Goal: Book appointment/travel/reservation

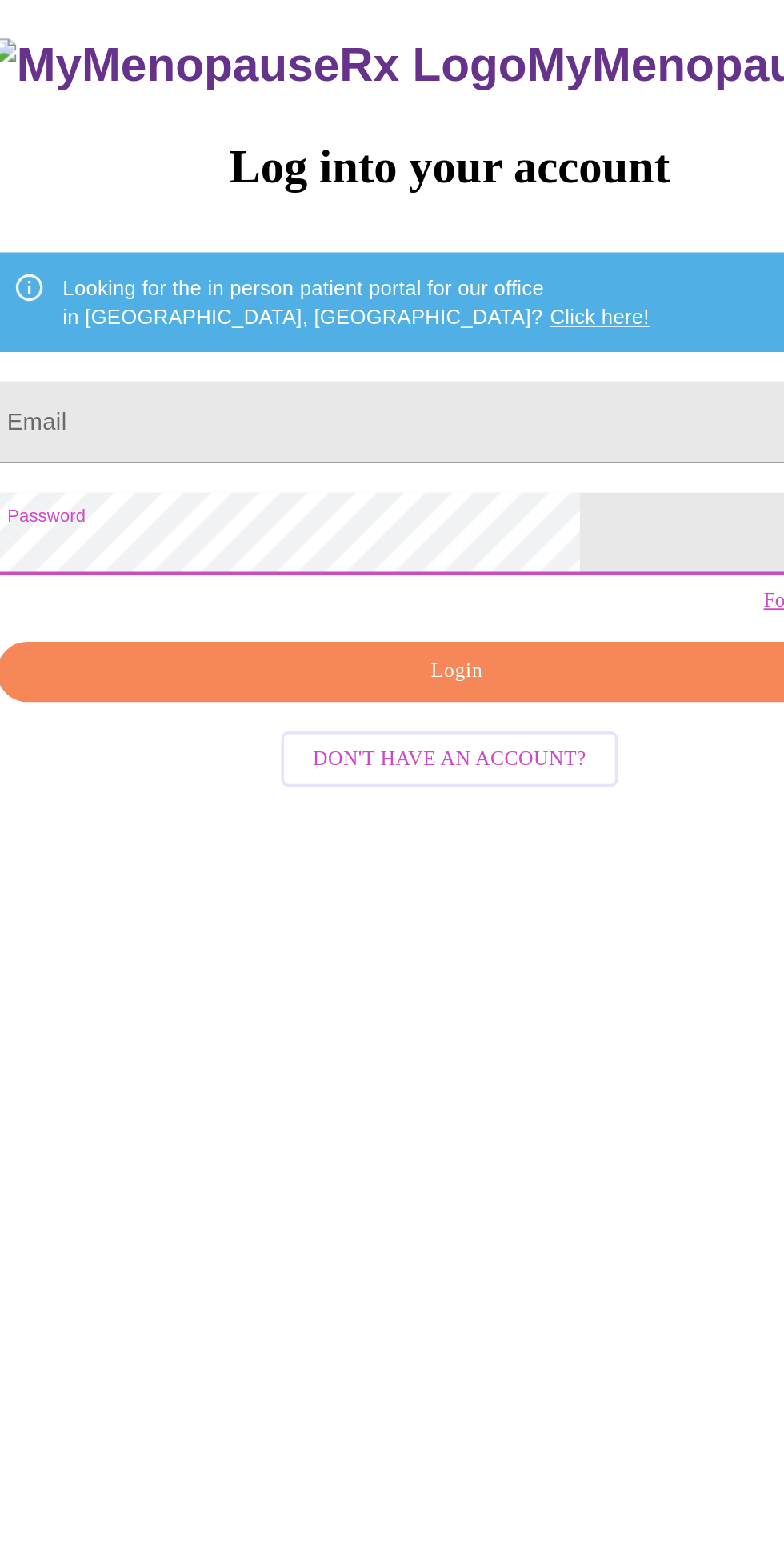
click at [248, 567] on input "Email" at bounding box center [392, 550] width 503 height 45
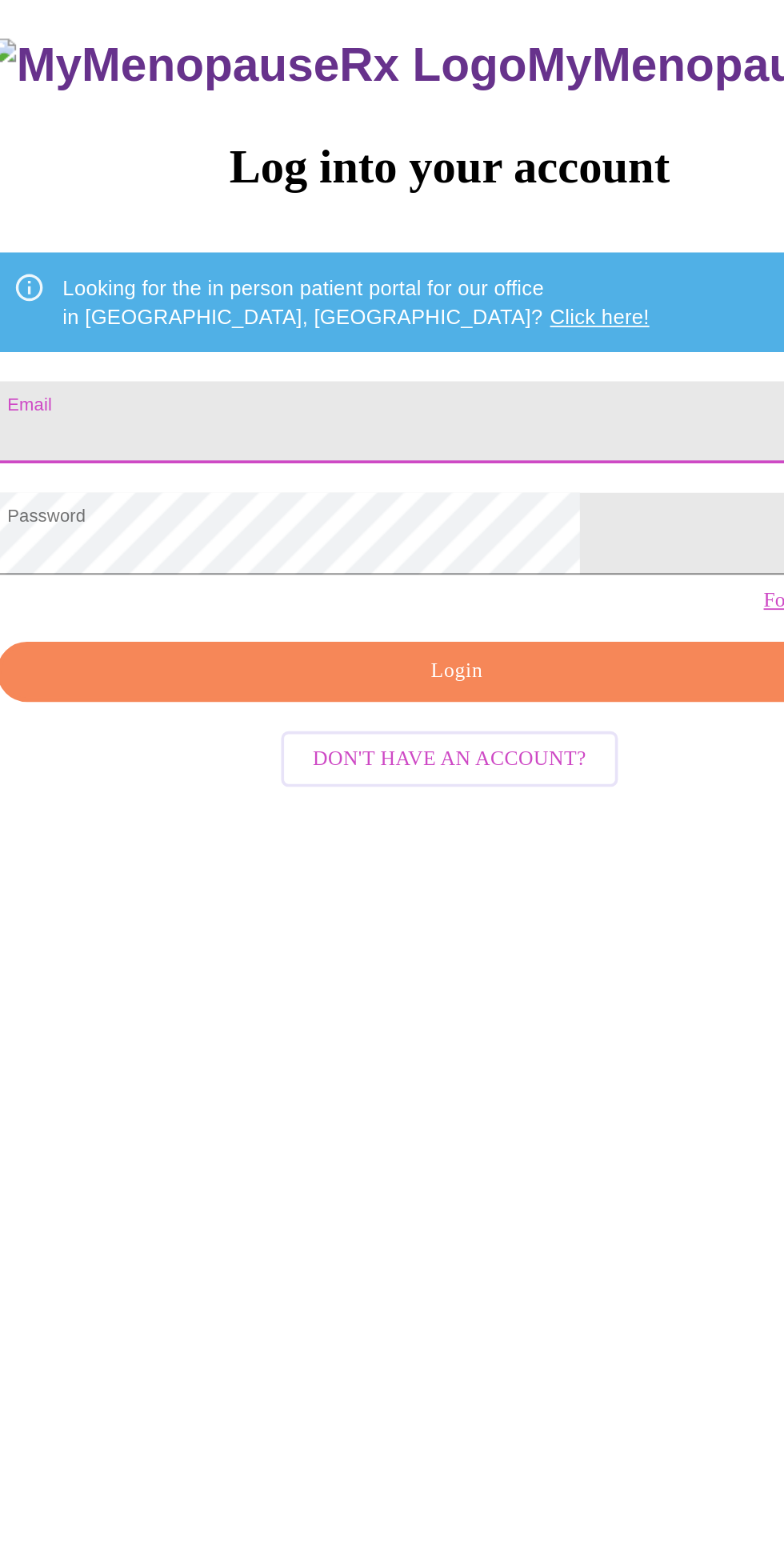
type input "amandalmonahan@gmail.com"
click at [274, 697] on span "Login" at bounding box center [395, 687] width 466 height 20
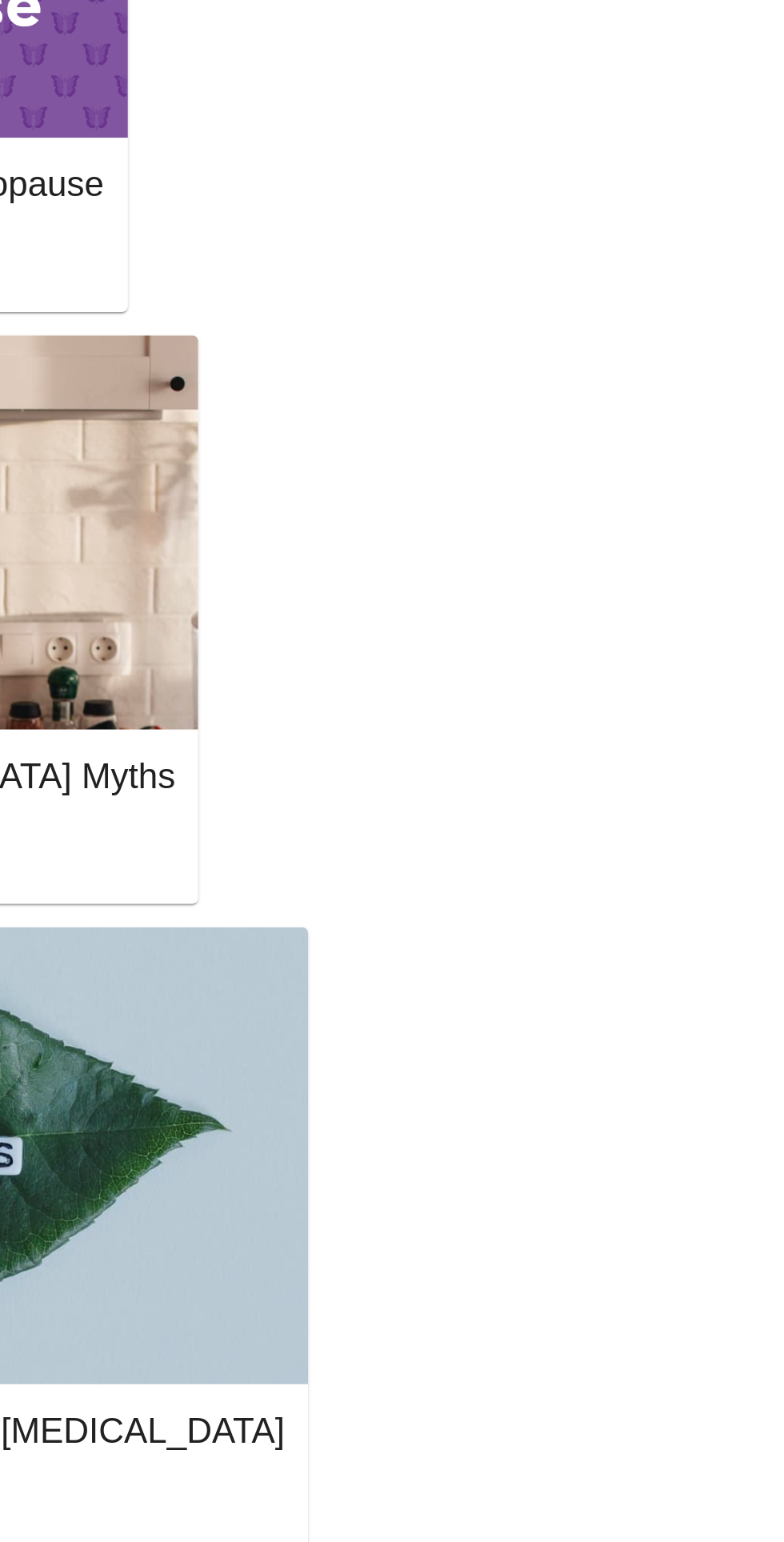
scroll to position [328, 0]
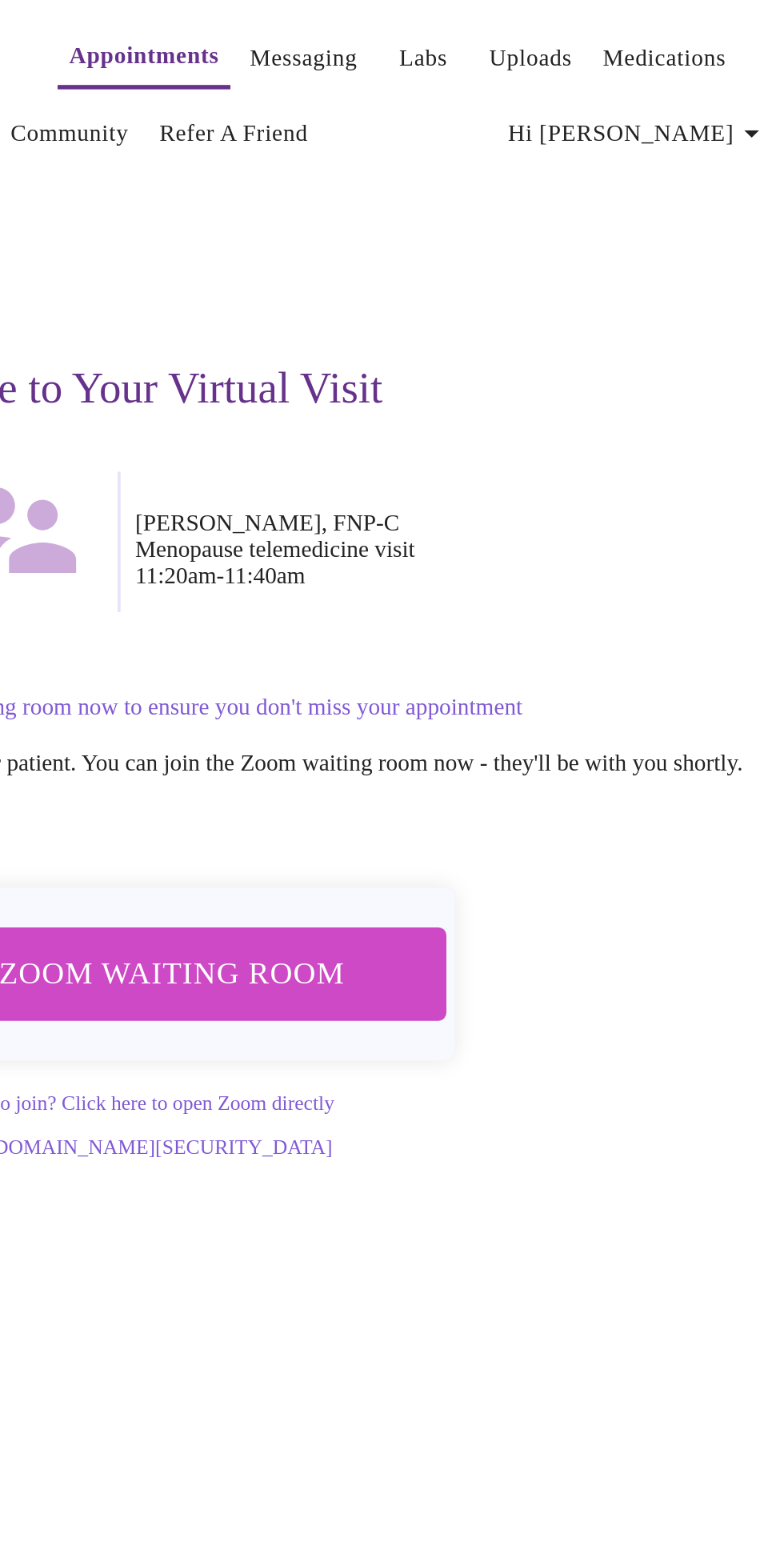
click at [487, 525] on span "Join Zoom Waiting Room" at bounding box center [400, 533] width 301 height 30
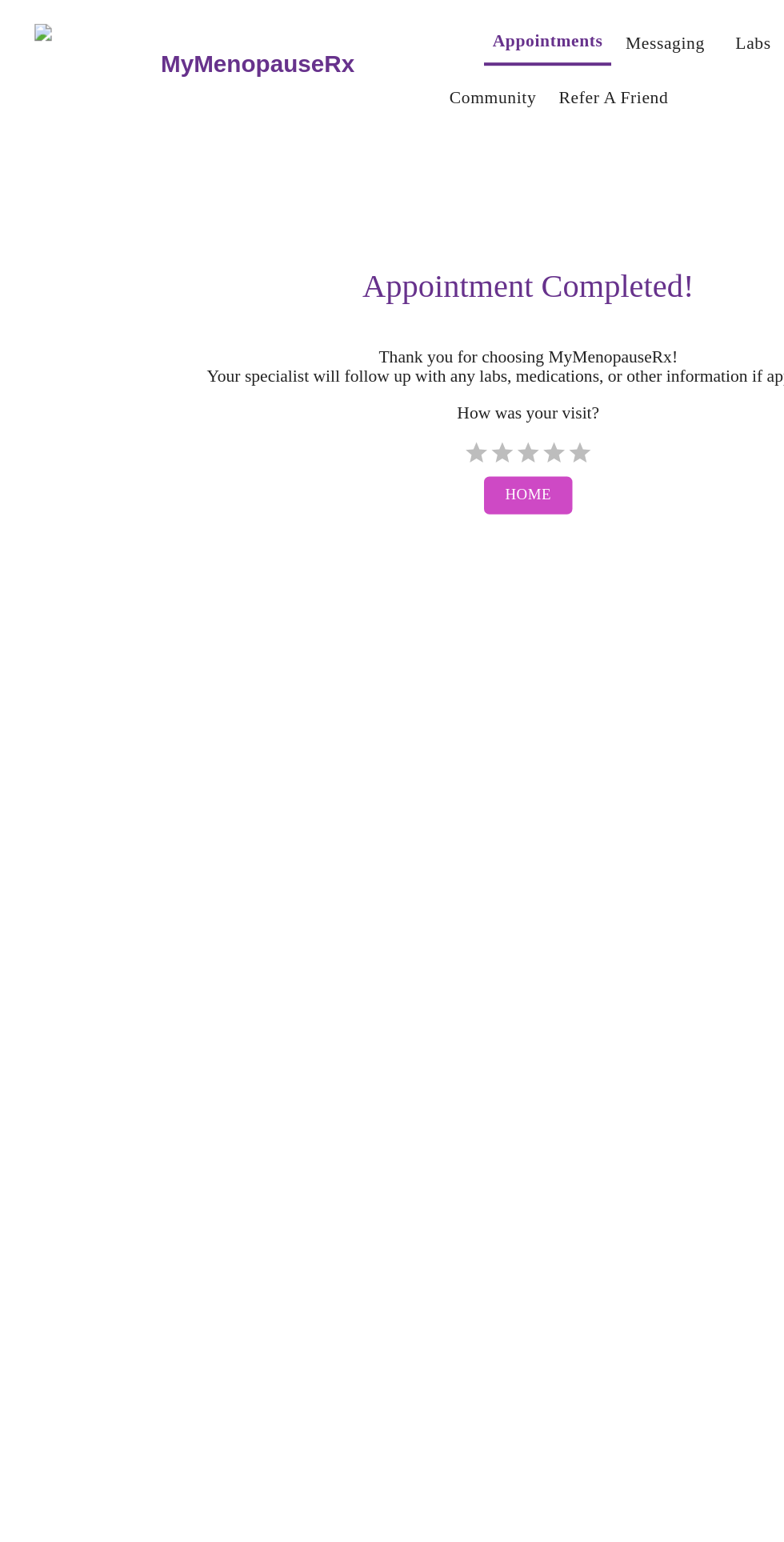
click at [423, 346] on label "5 Stars" at bounding box center [430, 336] width 19 height 19
click at [344, 342] on input "5 Stars" at bounding box center [343, 342] width 1 height 1
radio input "true"
click at [401, 378] on span "Home" at bounding box center [393, 367] width 35 height 20
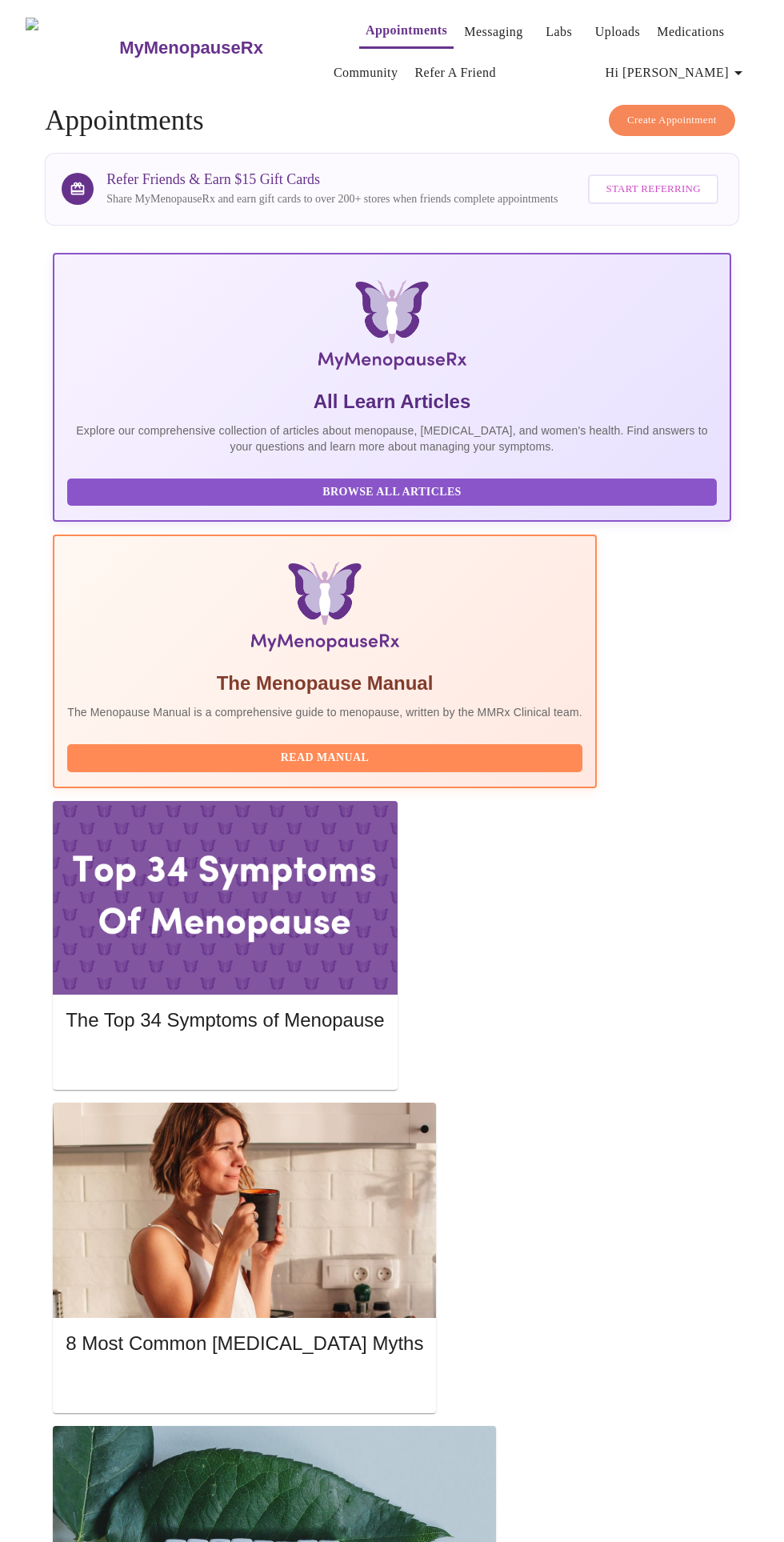
click at [683, 113] on span "Create Appointment" at bounding box center [672, 120] width 89 height 18
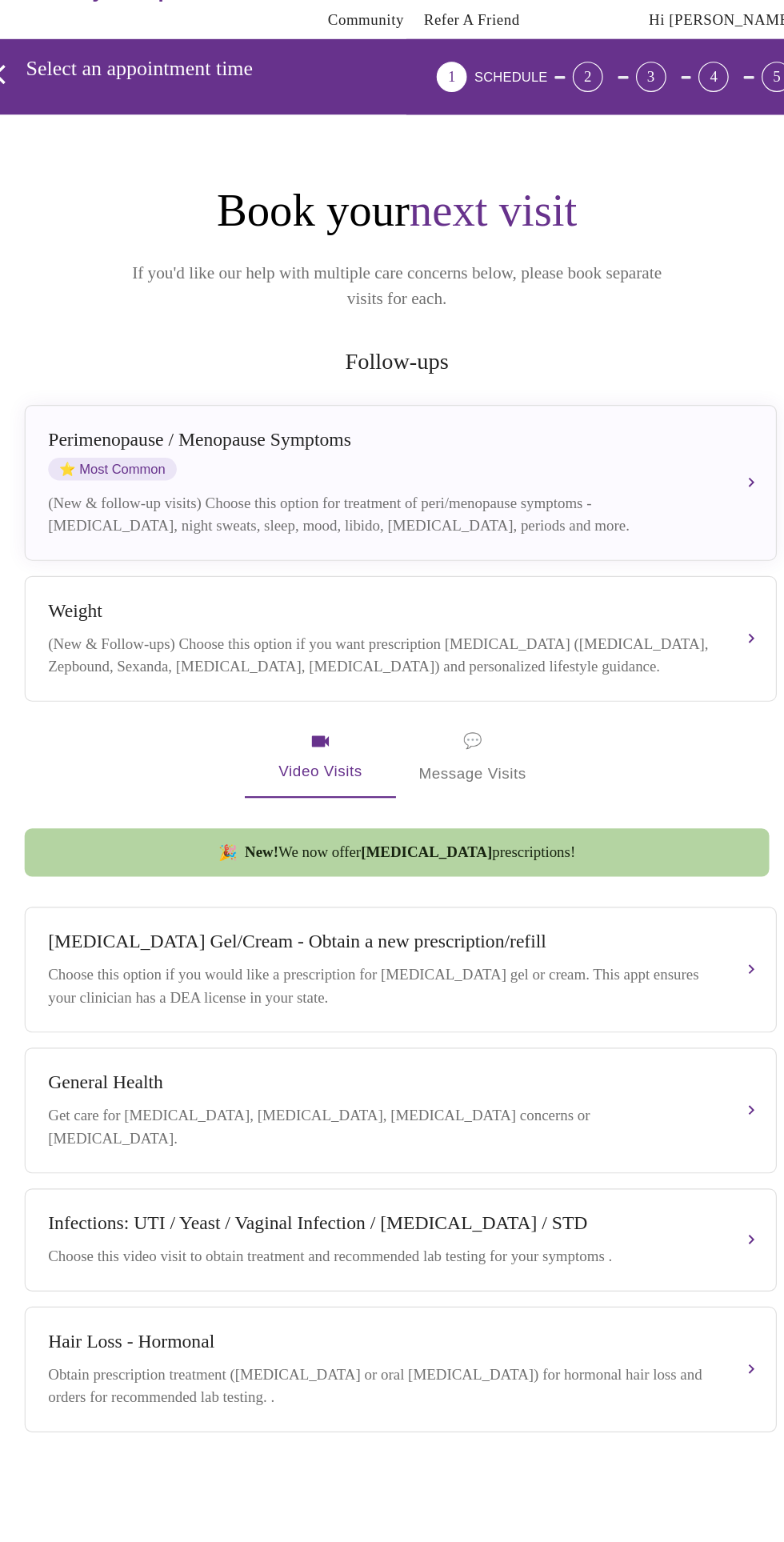
click at [539, 444] on div "Perimenopause / Menopause Symptoms ⭐ Most Common (New & follow-up visits) Choos…" at bounding box center [395, 464] width 597 height 92
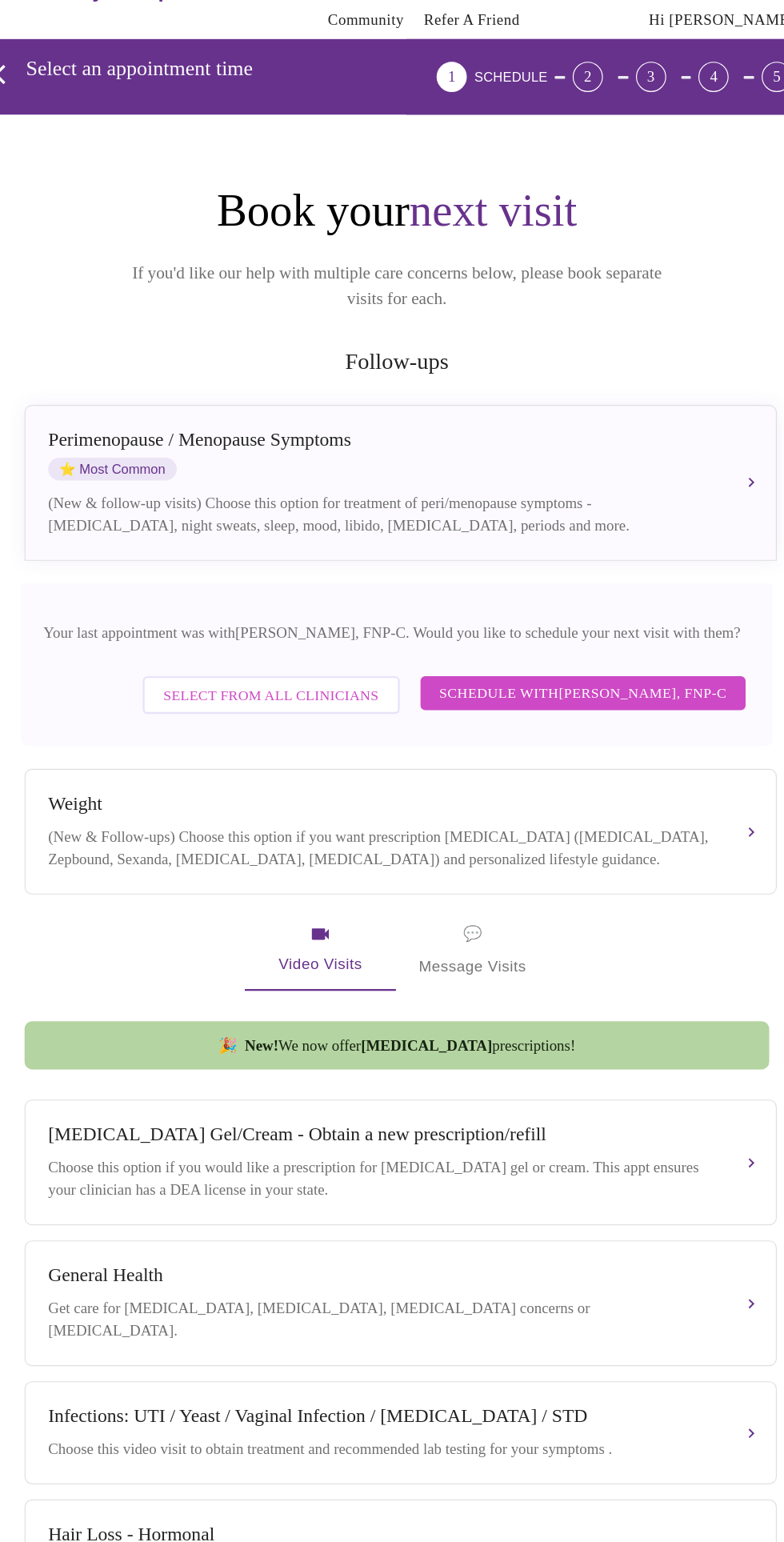
click at [261, 634] on span "Select from All Clinicians" at bounding box center [285, 644] width 183 height 21
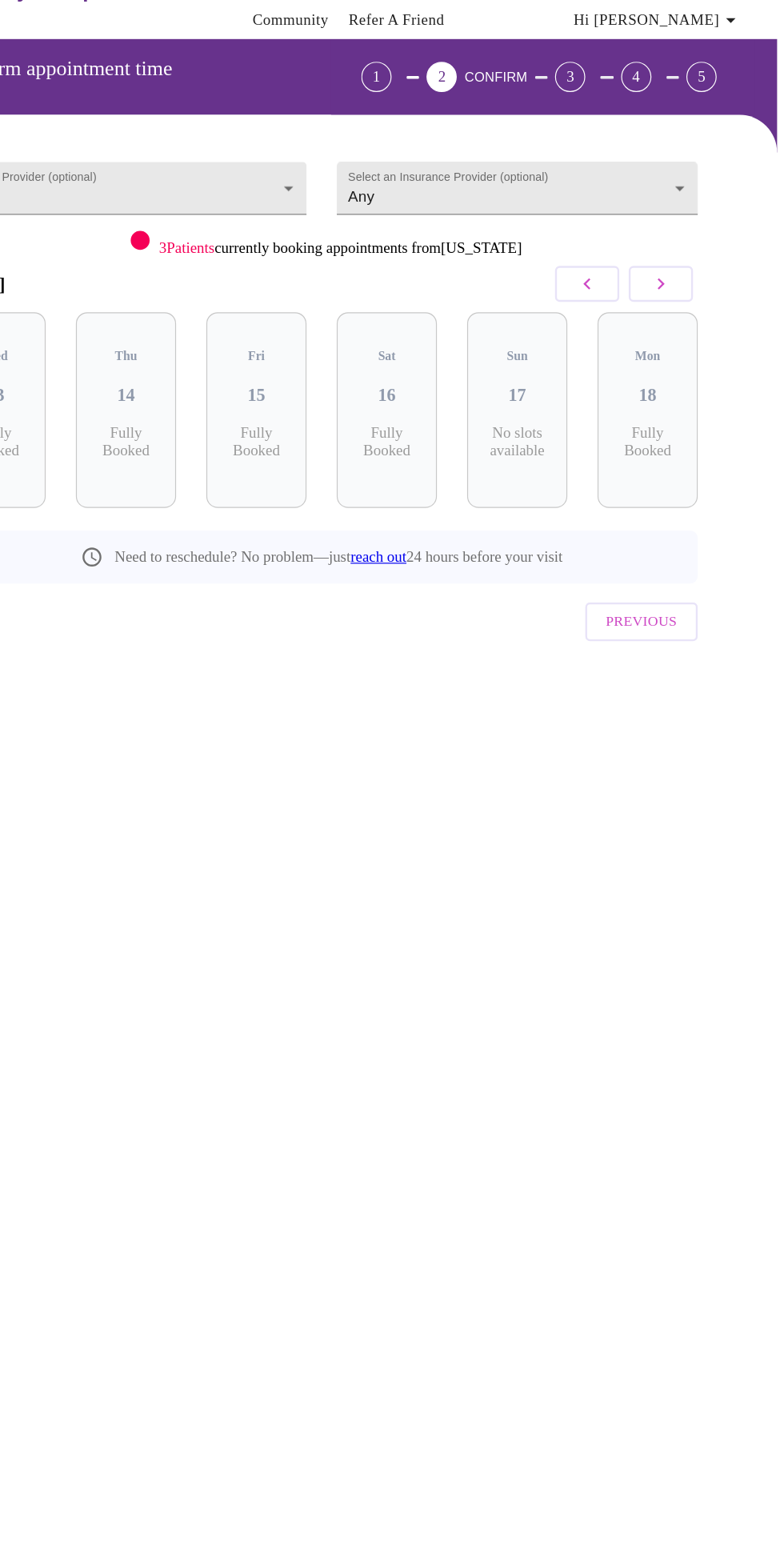
click at [674, 295] on button "button" at bounding box center [680, 296] width 55 height 31
click at [696, 291] on button "button" at bounding box center [680, 296] width 55 height 31
click at [686, 296] on icon "button" at bounding box center [679, 295] width 19 height 19
click at [687, 299] on icon "button" at bounding box center [679, 295] width 19 height 19
click at [689, 304] on icon "button" at bounding box center [679, 295] width 19 height 19
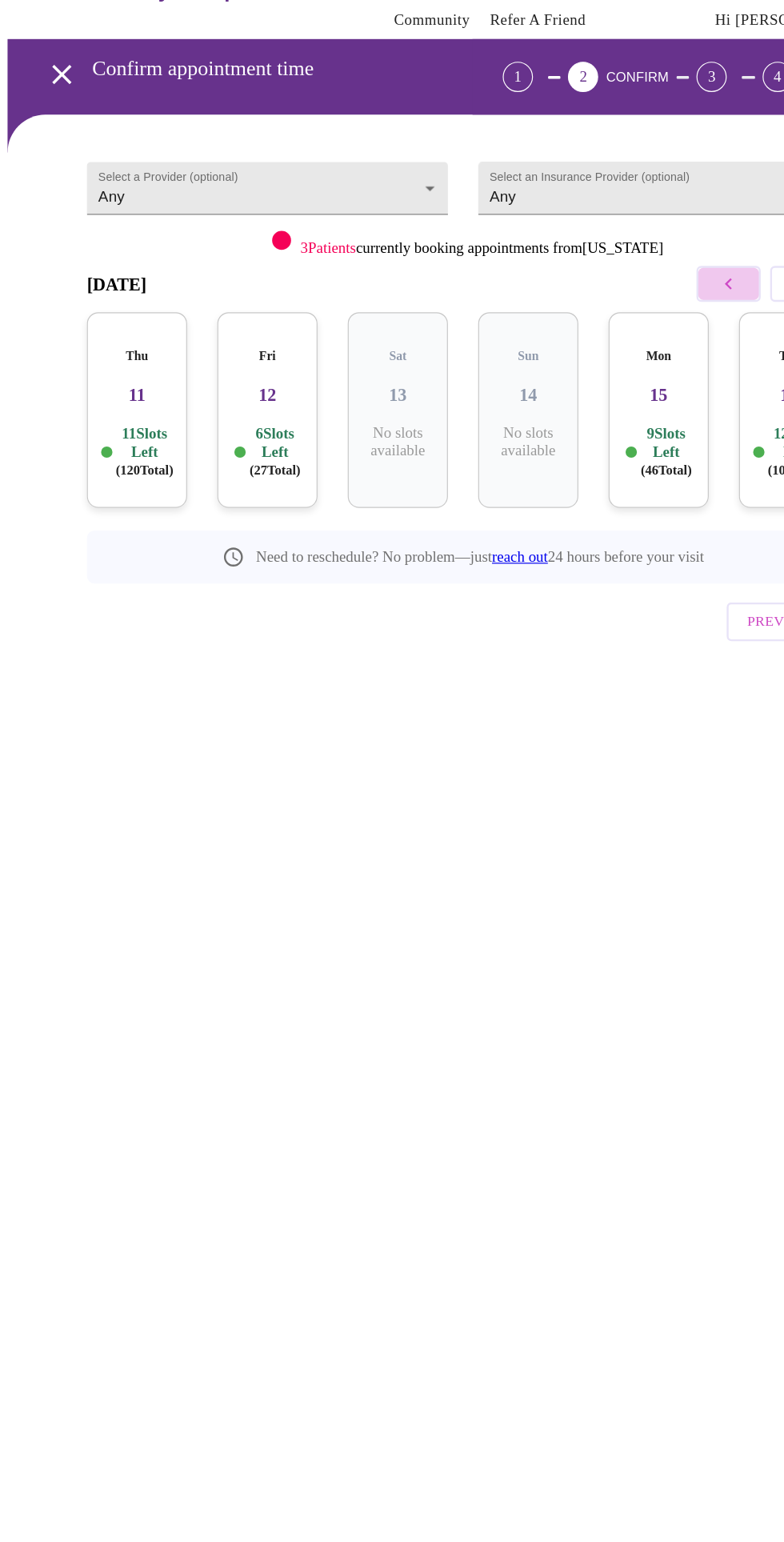
click at [603, 302] on button "button" at bounding box center [617, 296] width 55 height 31
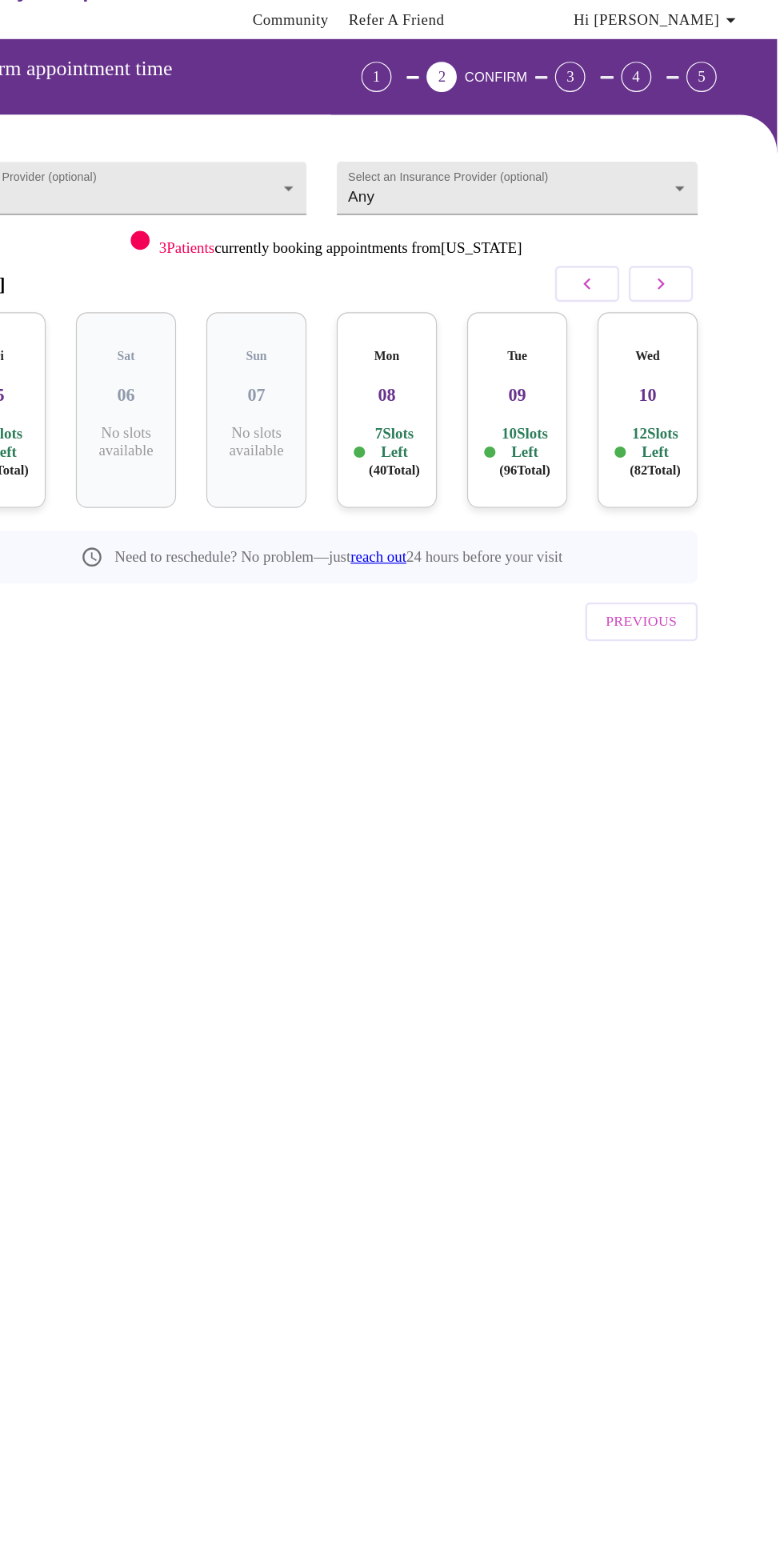
click at [439, 386] on div "Mon 08 7 Slots Left ( 40 Total)" at bounding box center [447, 403] width 85 height 165
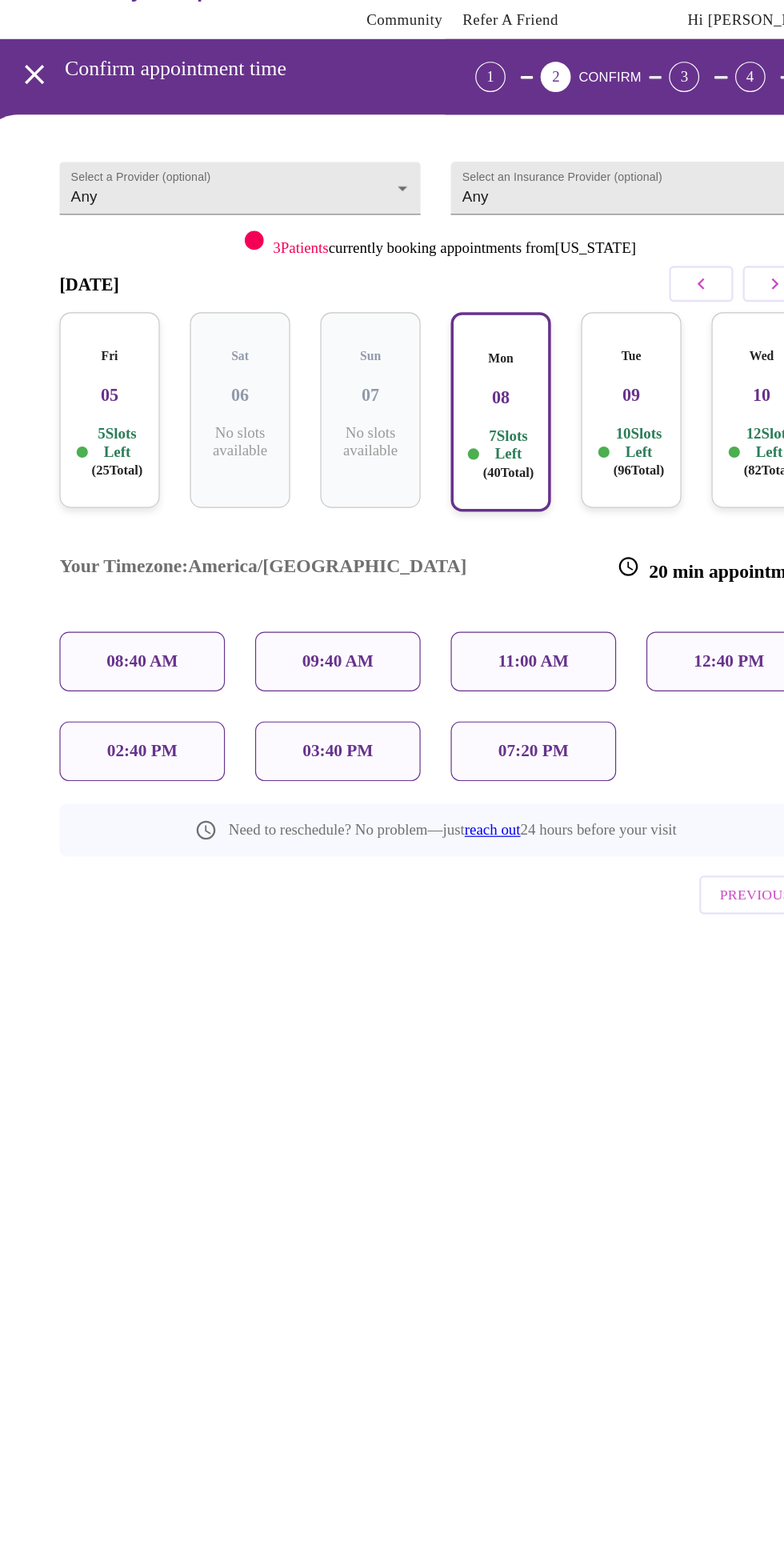
click at [299, 591] on div "09:40 AM" at bounding box center [308, 615] width 140 height 50
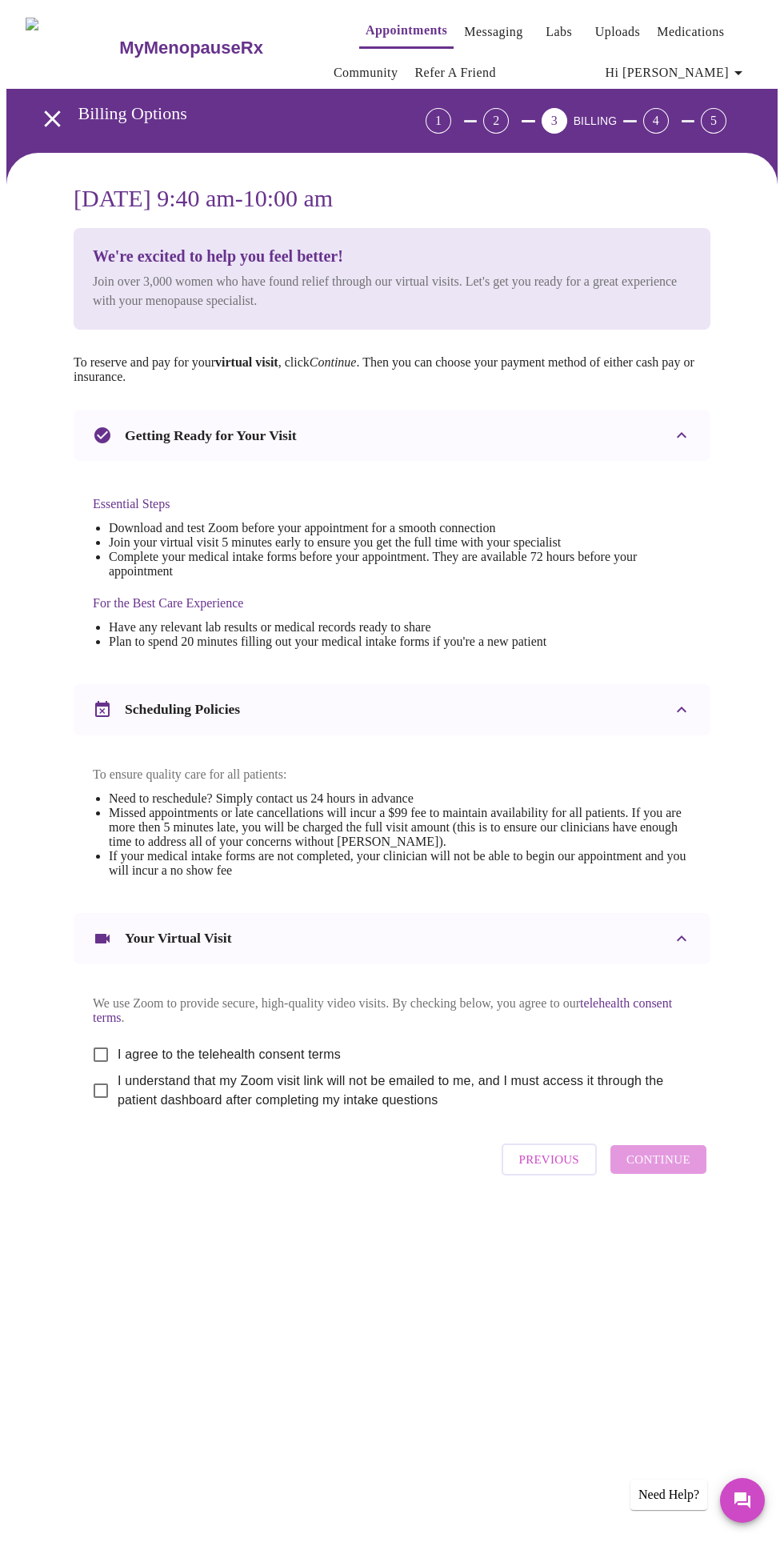
click at [87, 1072] on input "I agree to the telehealth consent terms" at bounding box center [101, 1055] width 34 height 34
checkbox input "true"
click at [88, 1108] on input "I understand that my Zoom visit link will not be emailed to me, and I must acce…" at bounding box center [101, 1090] width 34 height 34
checkbox input "true"
click at [680, 1174] on button "Continue" at bounding box center [658, 1160] width 96 height 29
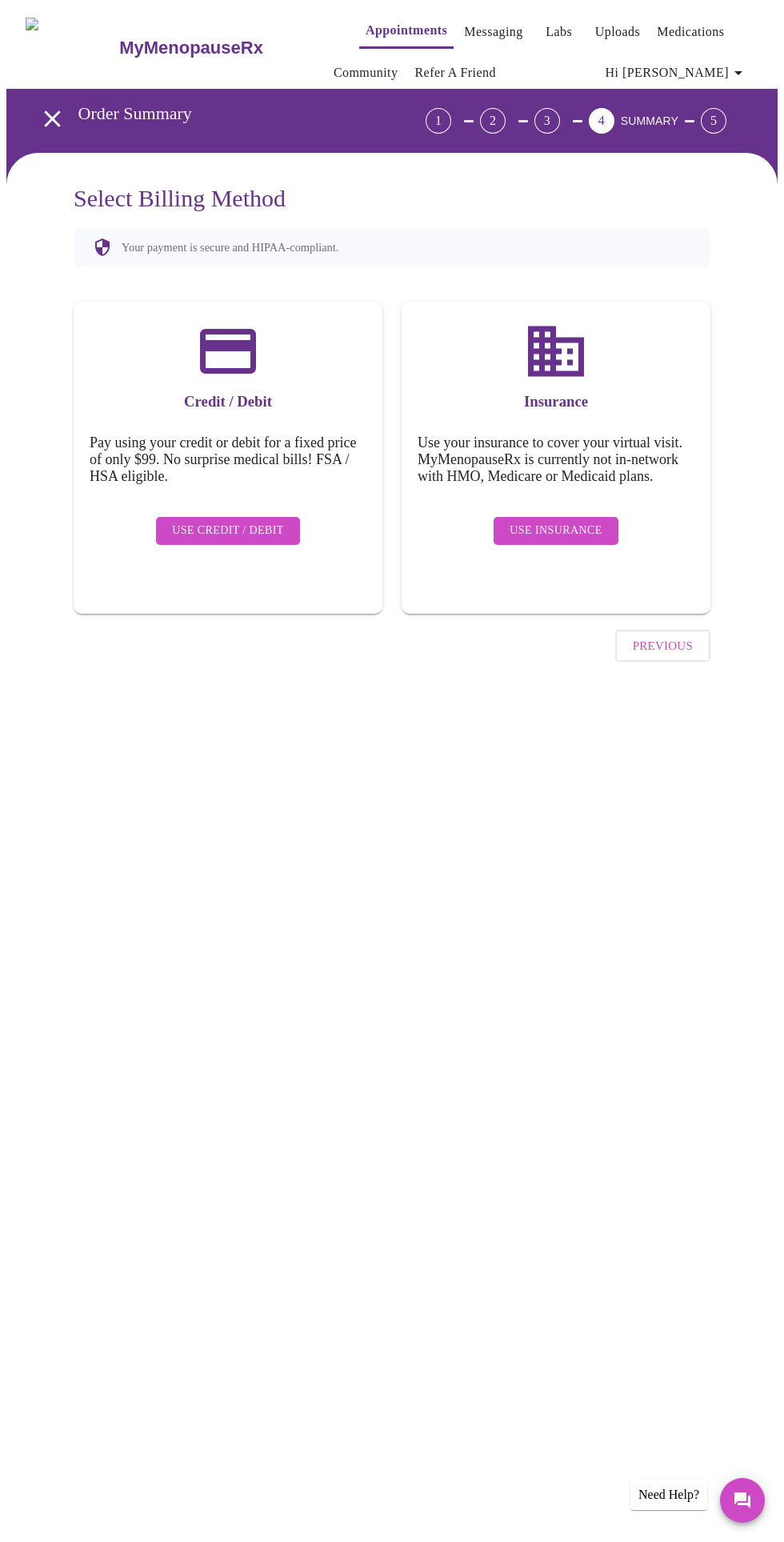
click at [560, 485] on h5 "Use your insurance to cover your virtual visit. MyMenopauseRx is currently not …" at bounding box center [556, 459] width 277 height 50
click at [562, 534] on span "Use Insurance" at bounding box center [555, 531] width 92 height 20
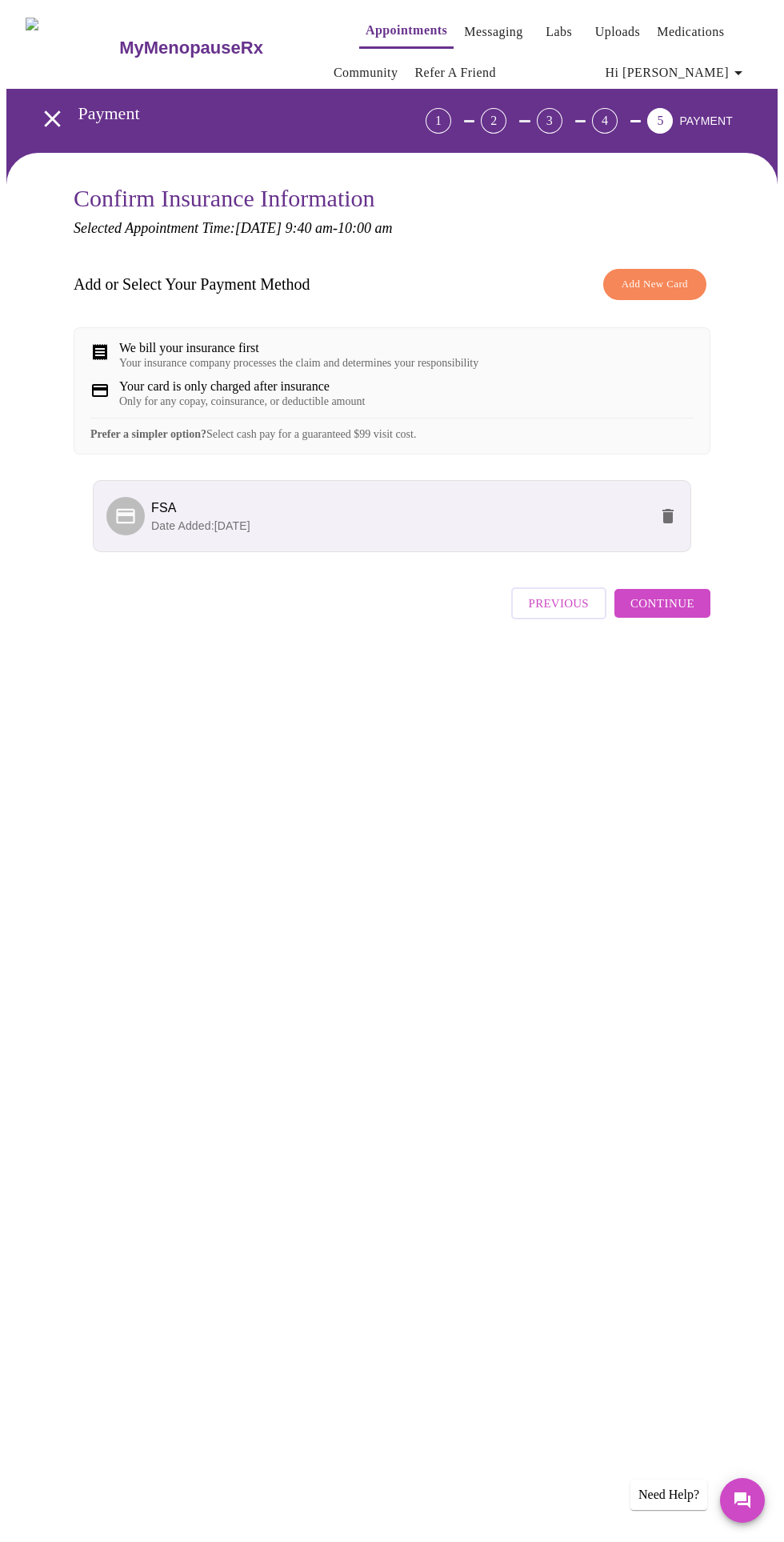
click at [681, 614] on span "Continue" at bounding box center [662, 603] width 64 height 21
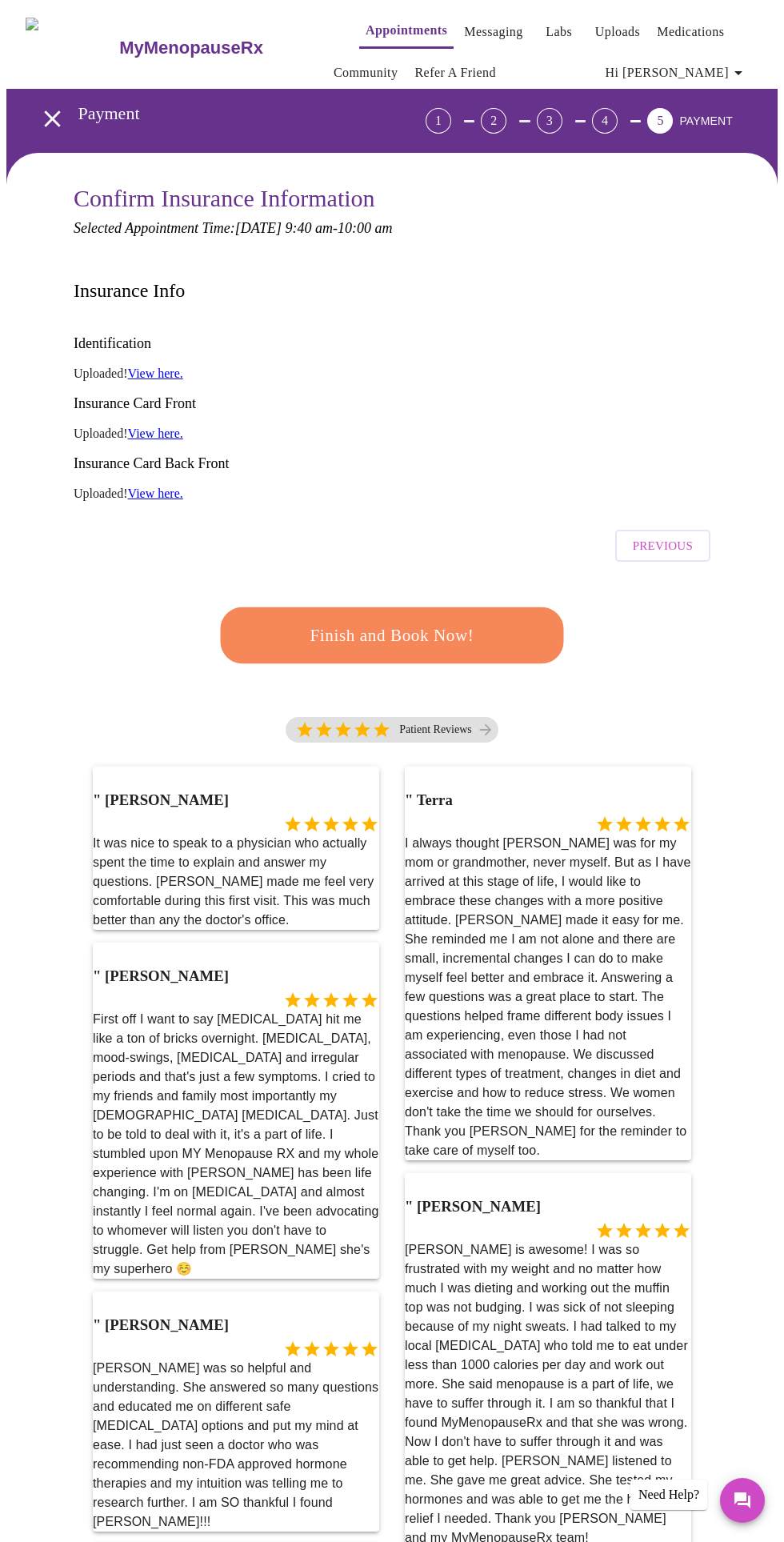
click at [428, 607] on button "Finish and Book Now!" at bounding box center [392, 635] width 343 height 56
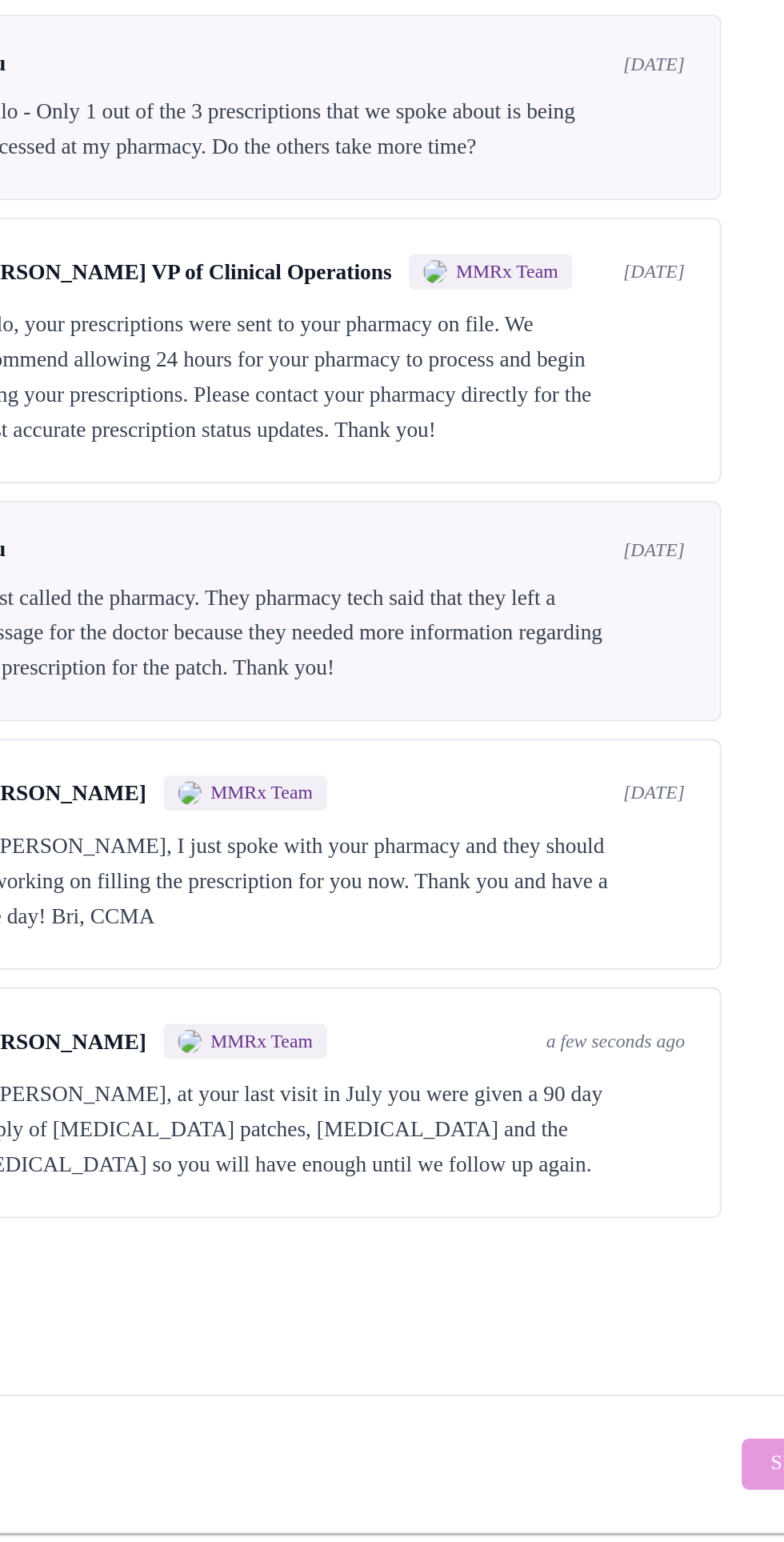
scroll to position [80, 0]
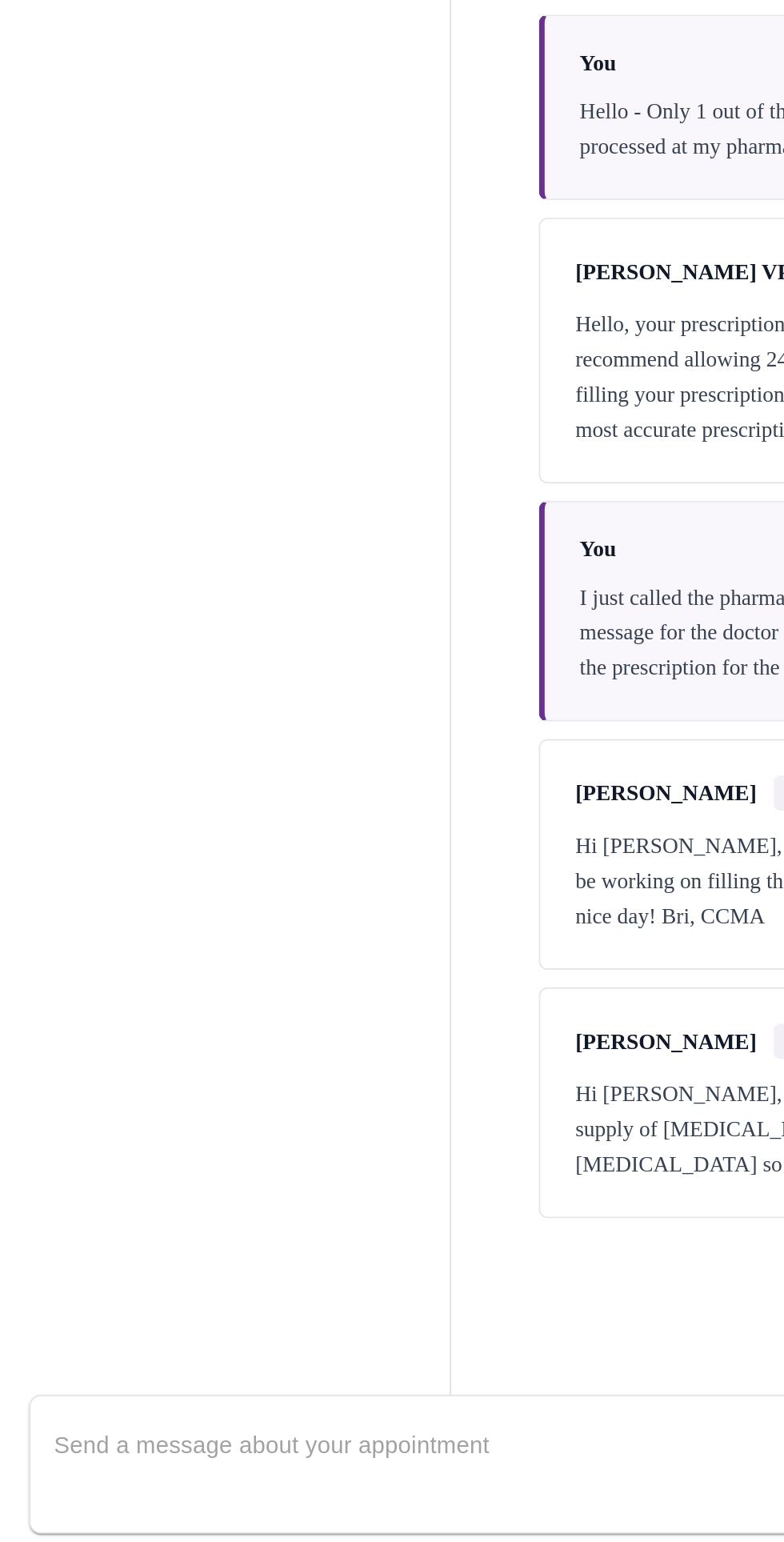
click at [259, 1476] on textarea "Send a message about your appointment" at bounding box center [383, 1496] width 707 height 51
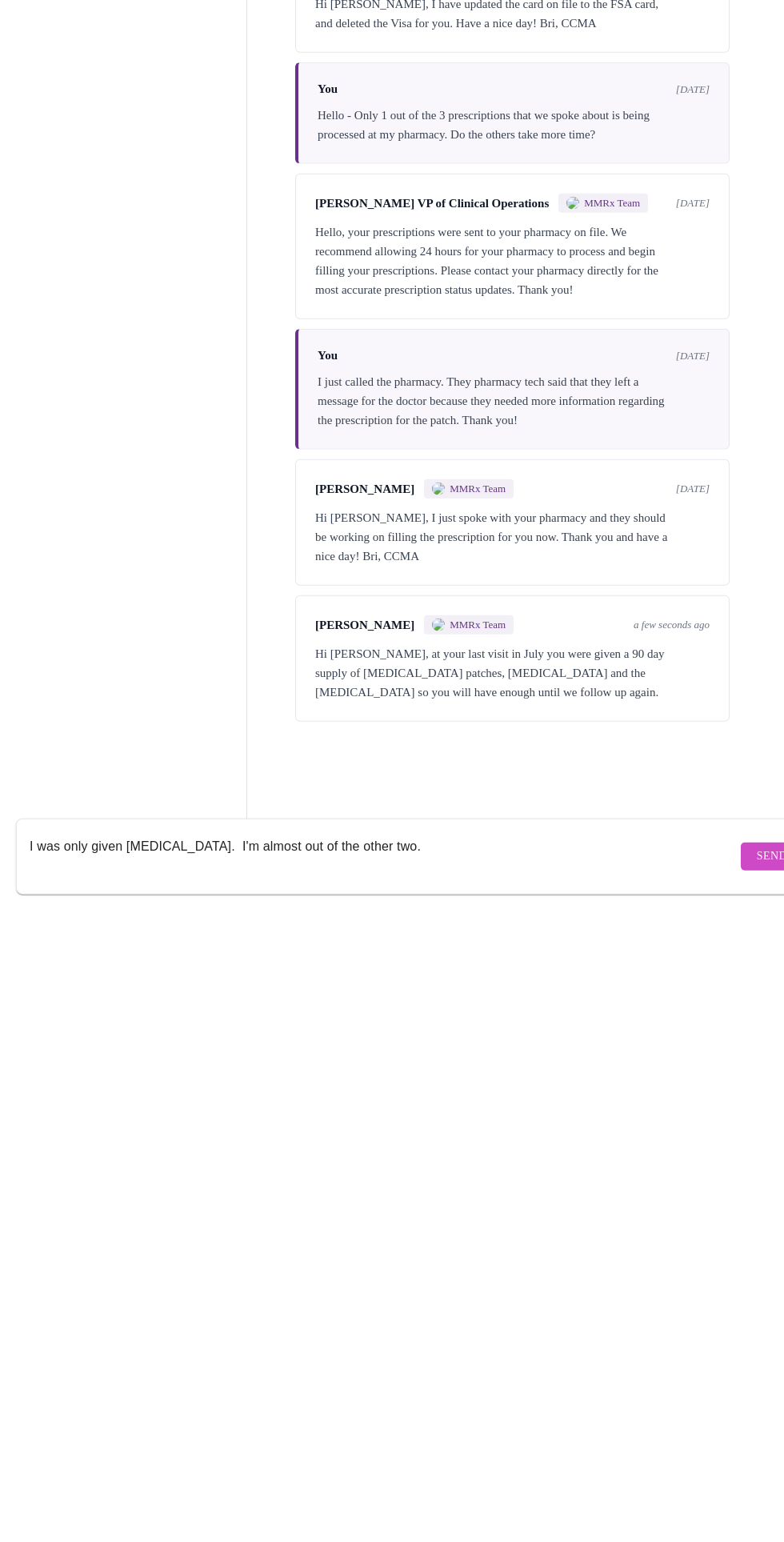
type textarea "I was only given slynd. I'm almost out of the other two."
click at [757, 1487] on span "Send" at bounding box center [772, 1497] width 31 height 20
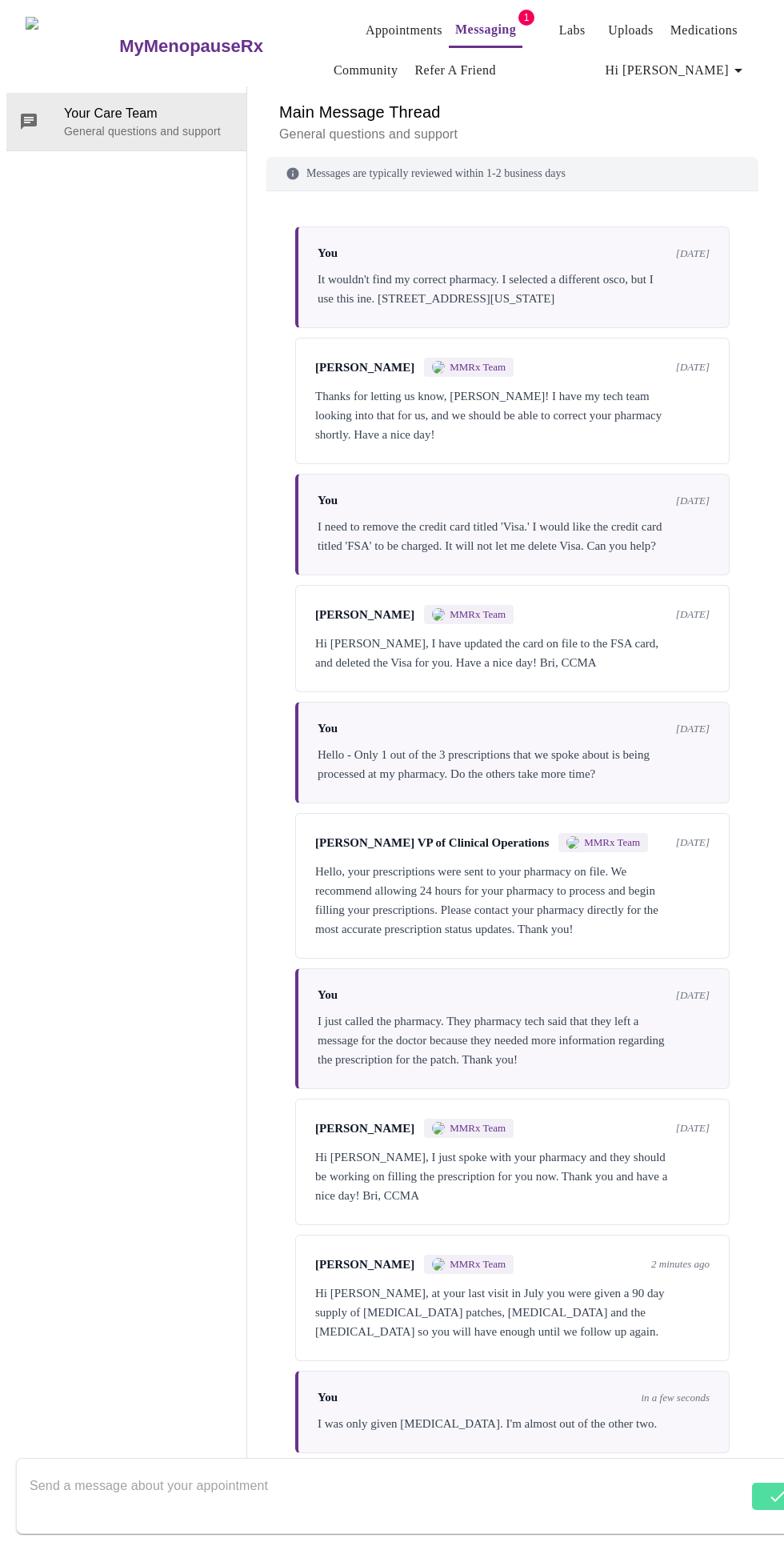
scroll to position [12, 0]
click at [279, 1470] on textarea "Send a message about your appointment" at bounding box center [383, 1496] width 707 height 51
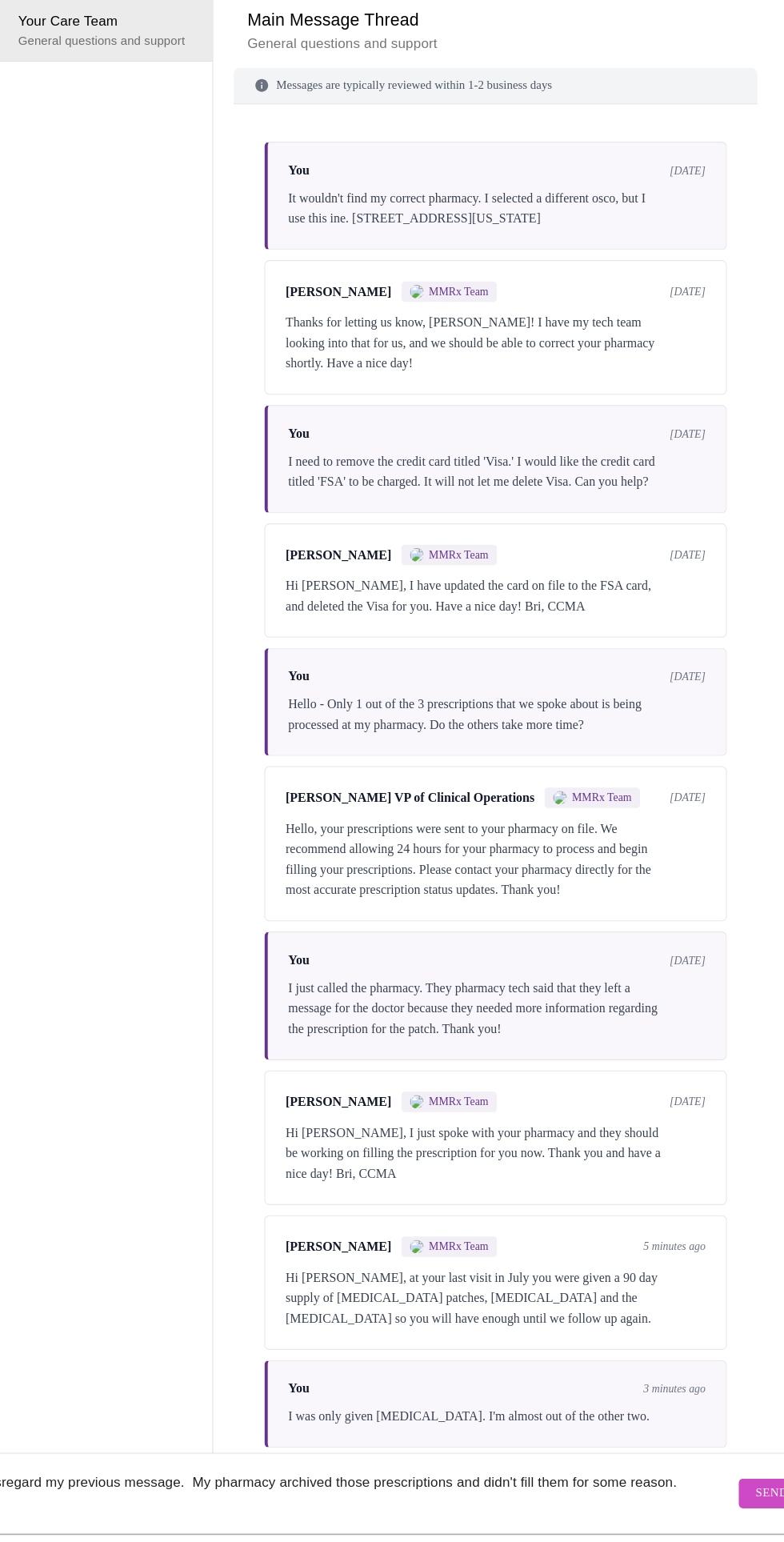
scroll to position [80, 0]
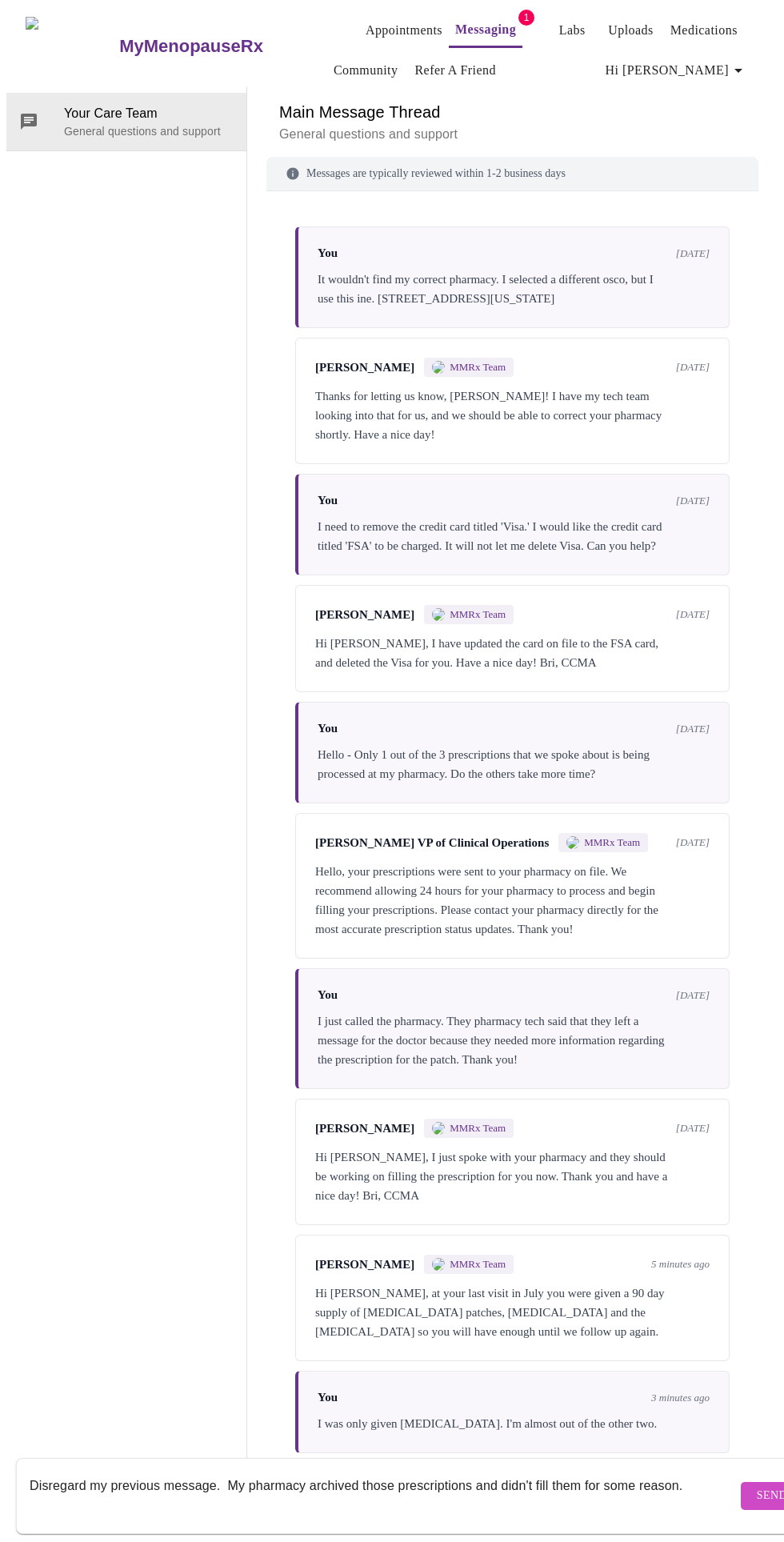
click at [653, 1470] on textarea "Disregard my previous message. My pharmacy archived those prescriptions and did…" at bounding box center [383, 1496] width 707 height 51
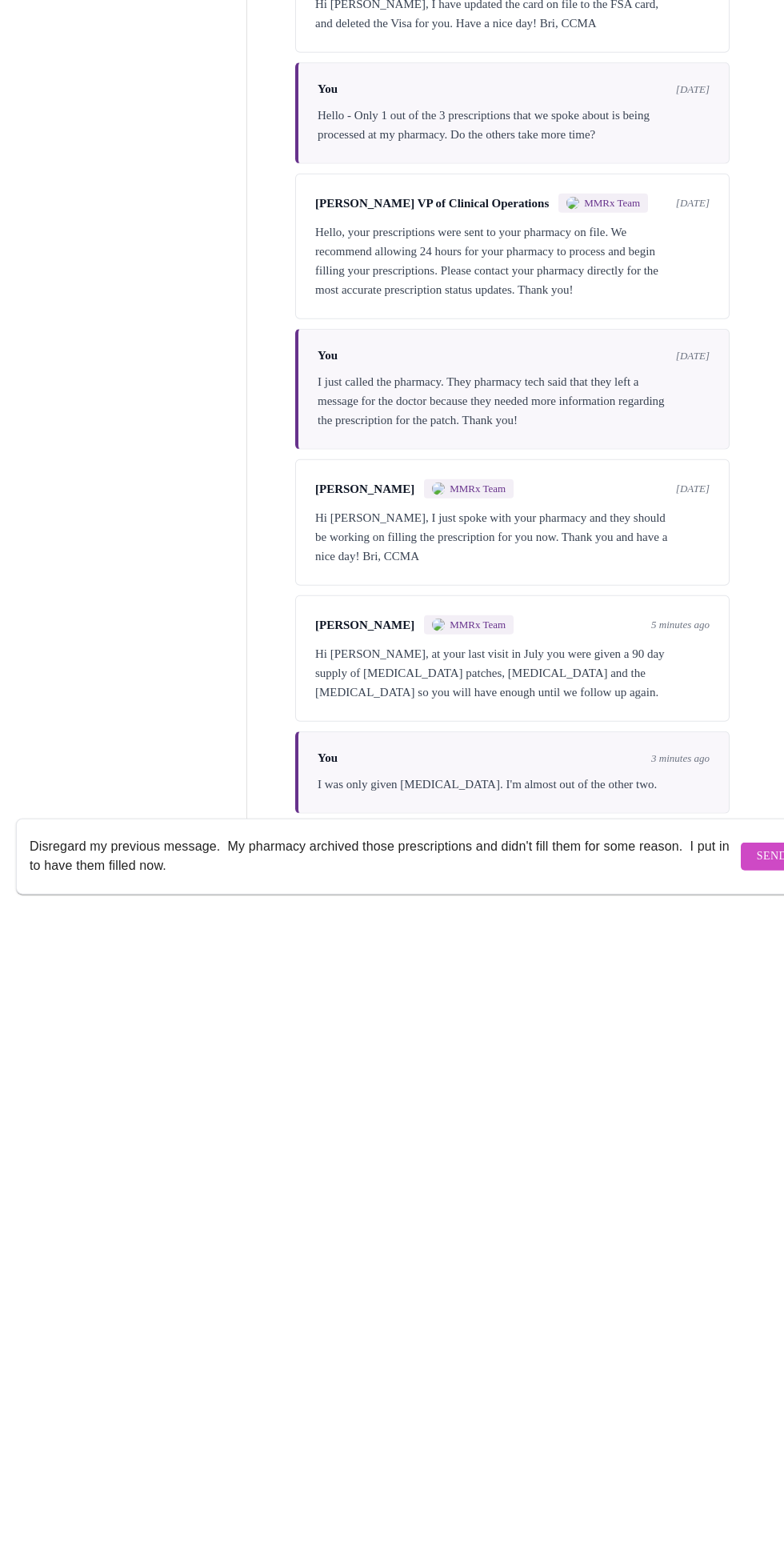
click at [481, 1471] on textarea "Disregard my previous message. My pharmacy archived those prescriptions and did…" at bounding box center [383, 1496] width 707 height 51
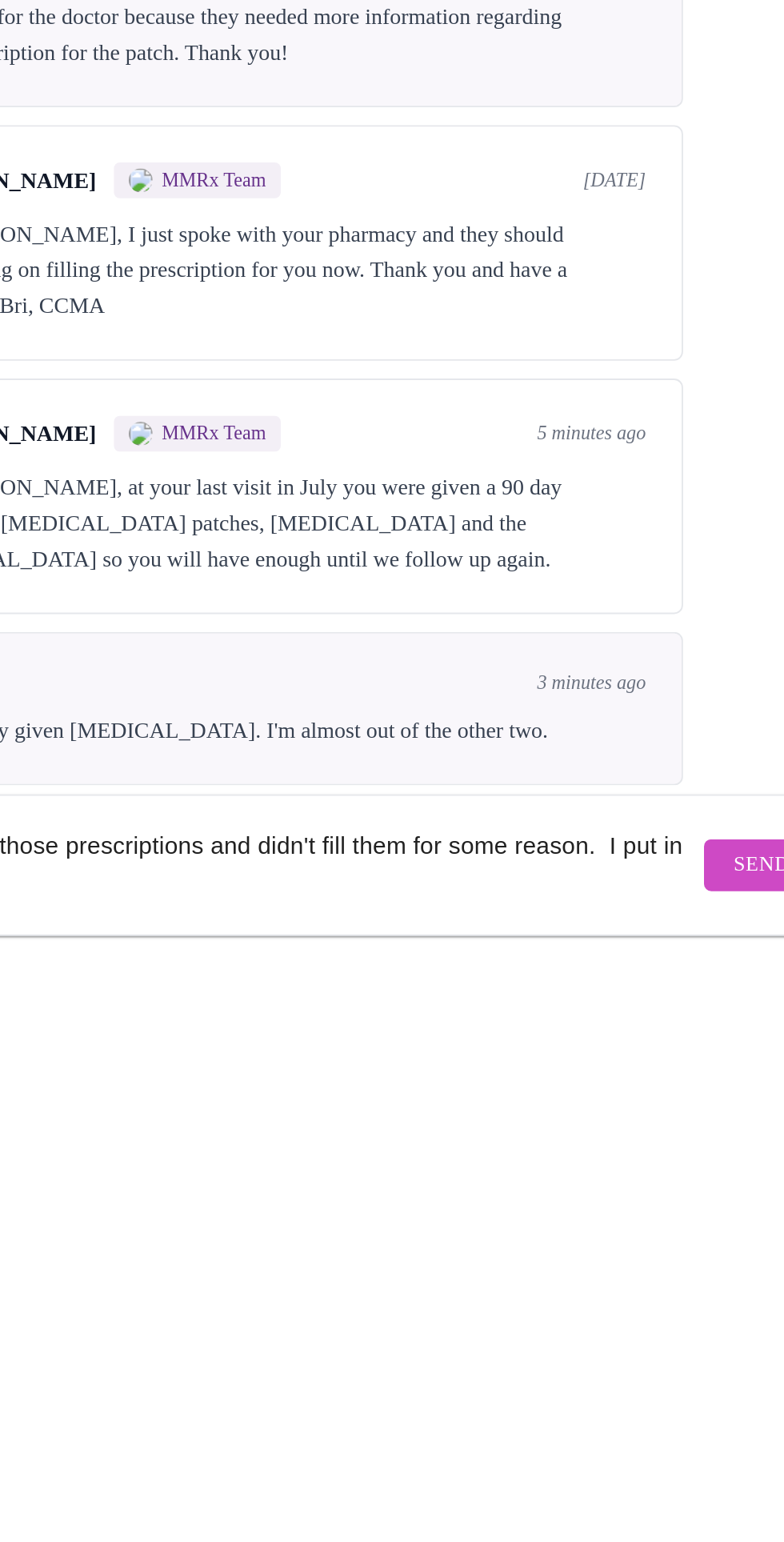
type textarea "Disregard my previous message. My pharmacy archived those prescriptions and did…"
click at [757, 1487] on span "Send" at bounding box center [772, 1497] width 31 height 20
